Goal: Task Accomplishment & Management: Use online tool/utility

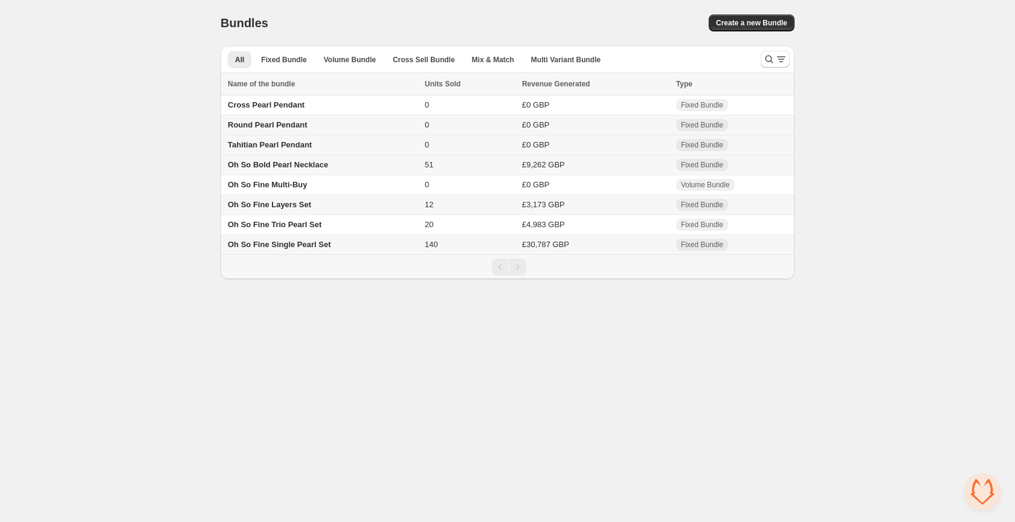
click at [301, 144] on span "Tahitian Pearl Pendant" at bounding box center [270, 144] width 84 height 9
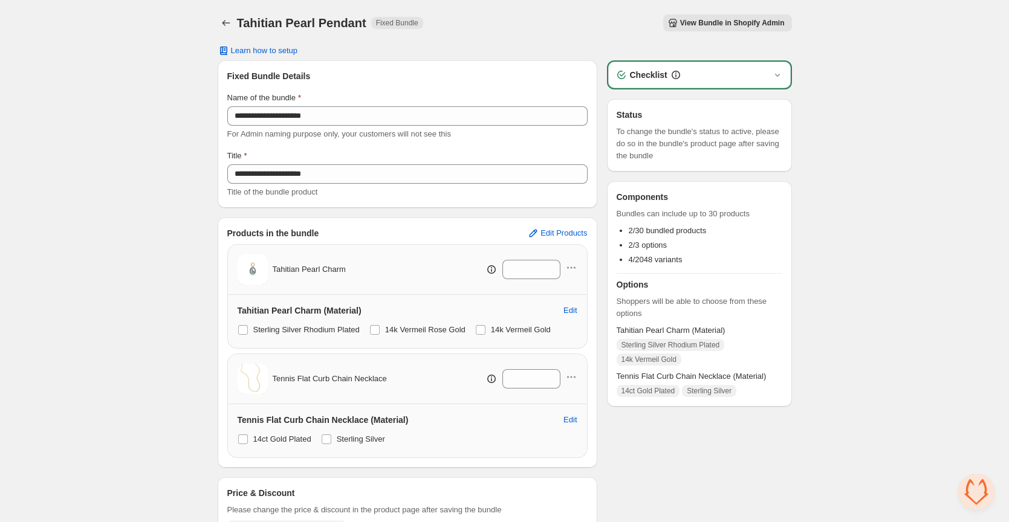
scroll to position [62, 0]
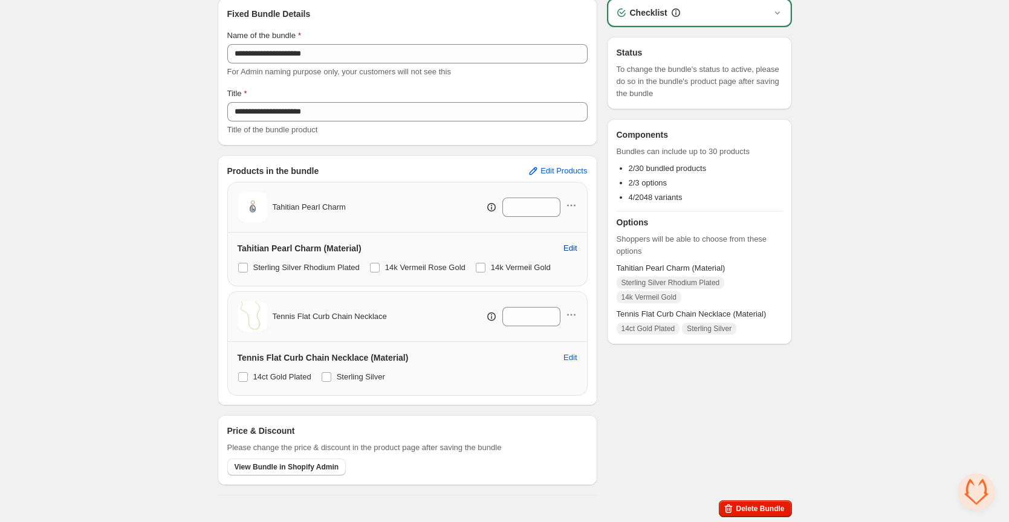
click at [564, 248] on span "Edit" at bounding box center [569, 249] width 13 height 10
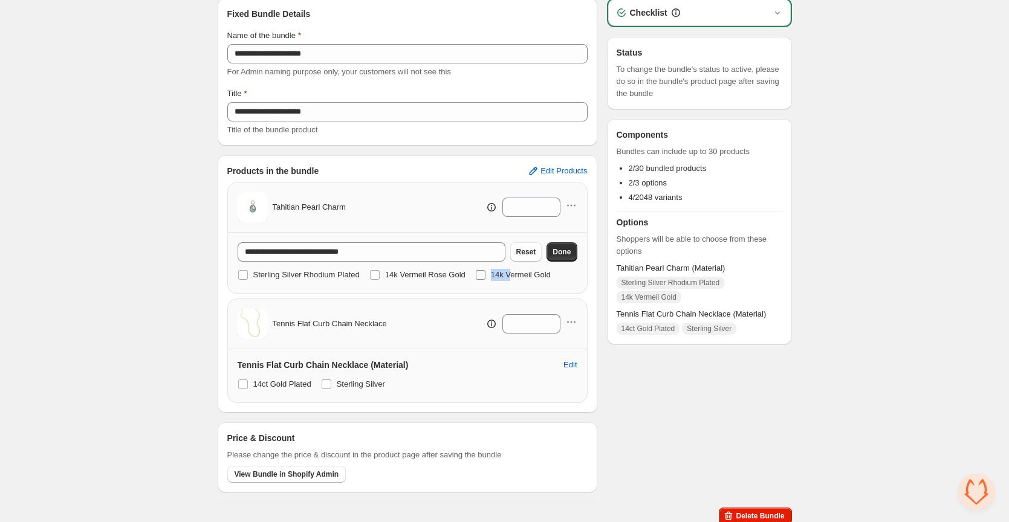
drag, startPoint x: 519, startPoint y: 276, endPoint x: 494, endPoint y: 275, distance: 24.8
click at [494, 275] on label "14k Vermeil Gold" at bounding box center [513, 275] width 76 height 17
click at [289, 470] on span "View Bundle in Shopify Admin" at bounding box center [286, 475] width 105 height 10
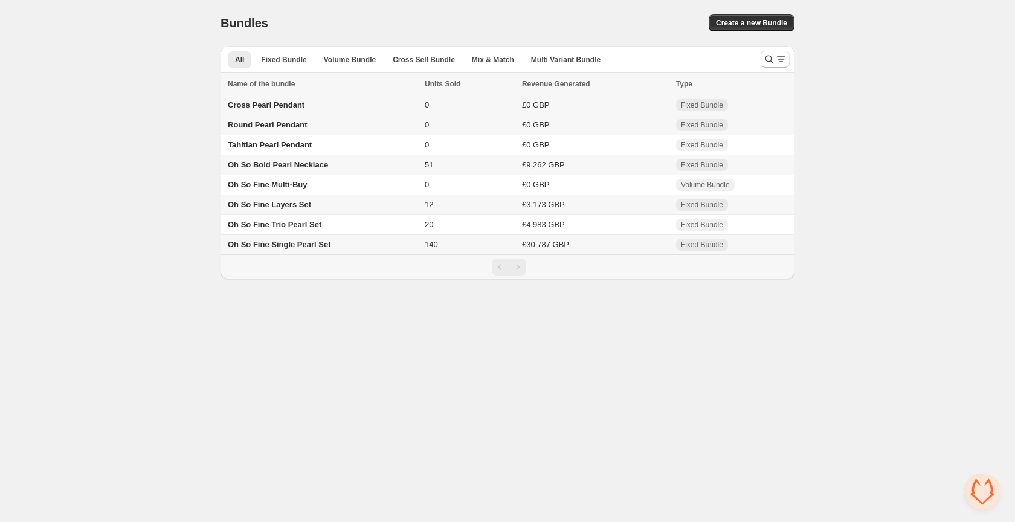
click at [260, 102] on span "Cross Pearl Pendant" at bounding box center [266, 104] width 77 height 9
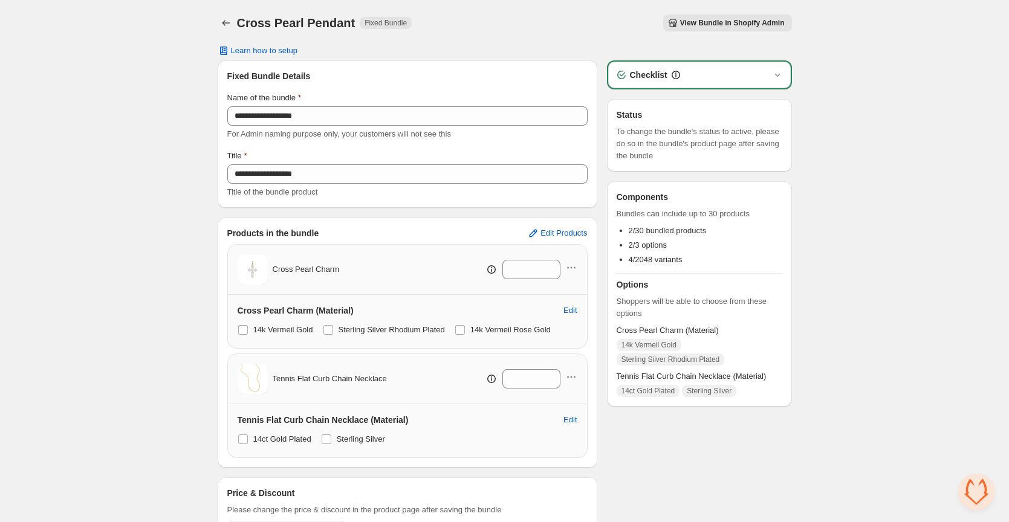
scroll to position [62, 0]
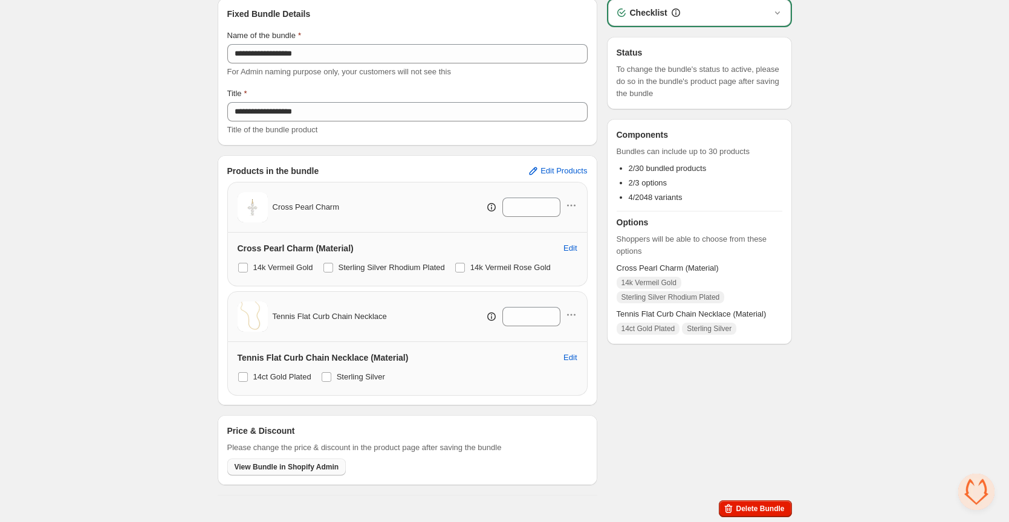
click at [318, 470] on span "View Bundle in Shopify Admin" at bounding box center [286, 467] width 105 height 10
click at [296, 468] on span "View Bundle in Shopify Admin" at bounding box center [286, 467] width 105 height 10
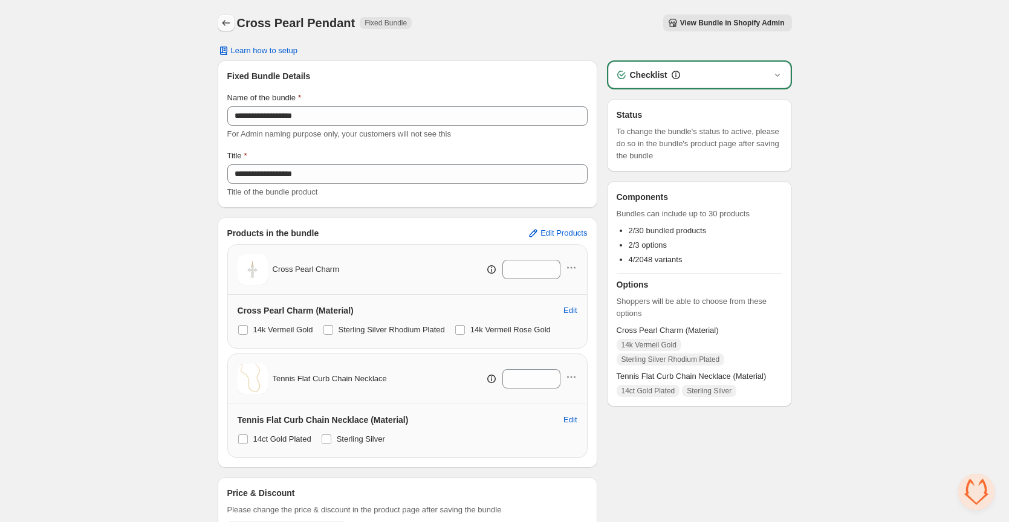
click at [225, 19] on icon "Back" at bounding box center [226, 23] width 12 height 12
